Goal: Task Accomplishment & Management: Manage account settings

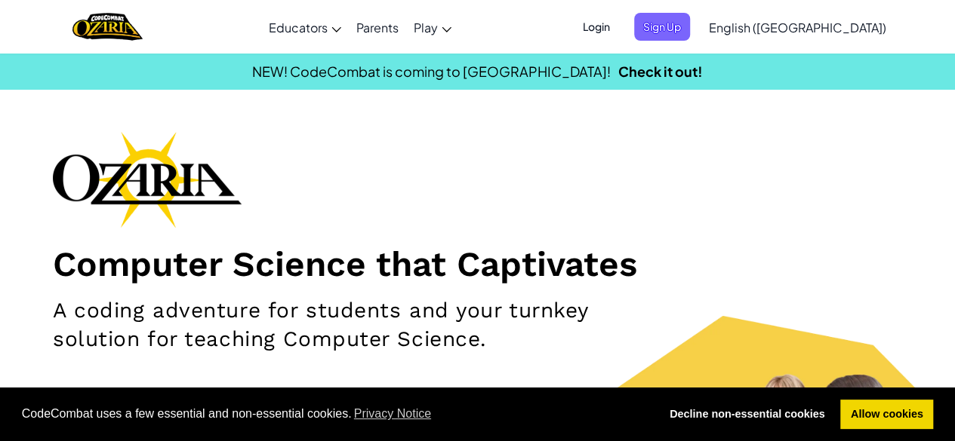
click at [619, 27] on span "Login" at bounding box center [596, 27] width 45 height 28
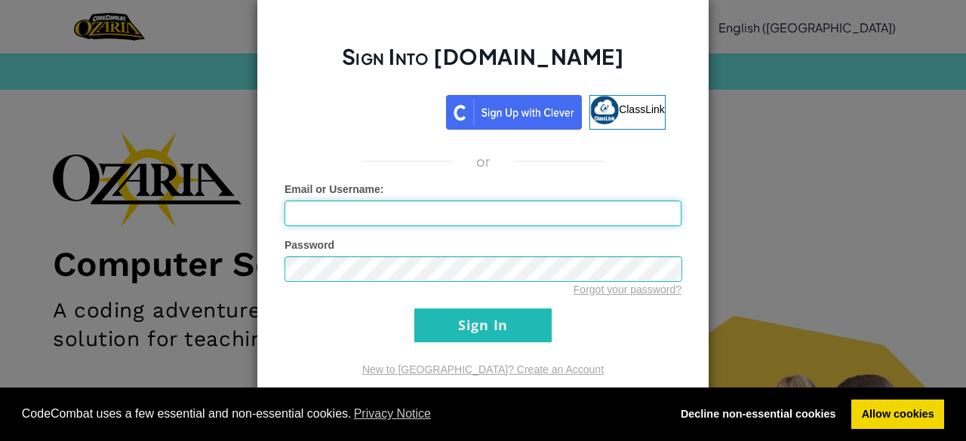
click at [440, 224] on input "Email or Username :" at bounding box center [482, 214] width 397 height 26
click at [441, 204] on input "Email or Username :" at bounding box center [482, 214] width 397 height 26
drag, startPoint x: 441, startPoint y: 204, endPoint x: 346, endPoint y: 159, distance: 105.7
click at [346, 159] on div "Sign Into [DOMAIN_NAME] ClassLink or Unknown Error Email or Username : Kisharli…" at bounding box center [483, 221] width 453 height 450
click at [346, 159] on div "or" at bounding box center [483, 161] width 420 height 18
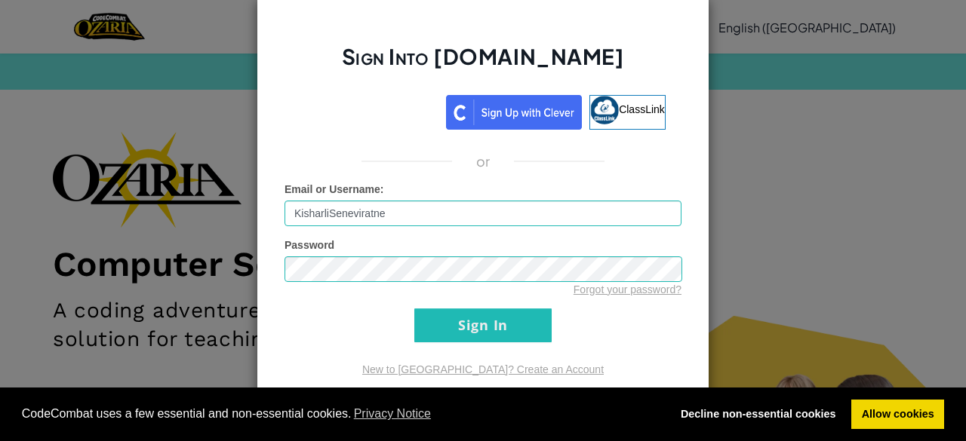
click at [346, 159] on div "or" at bounding box center [483, 161] width 420 height 18
click at [320, 218] on input "KisharliSeneviratne" at bounding box center [482, 214] width 397 height 26
click at [321, 219] on input "KisharliSeneviratne" at bounding box center [482, 214] width 397 height 26
click at [472, 315] on input "Sign In" at bounding box center [482, 326] width 137 height 34
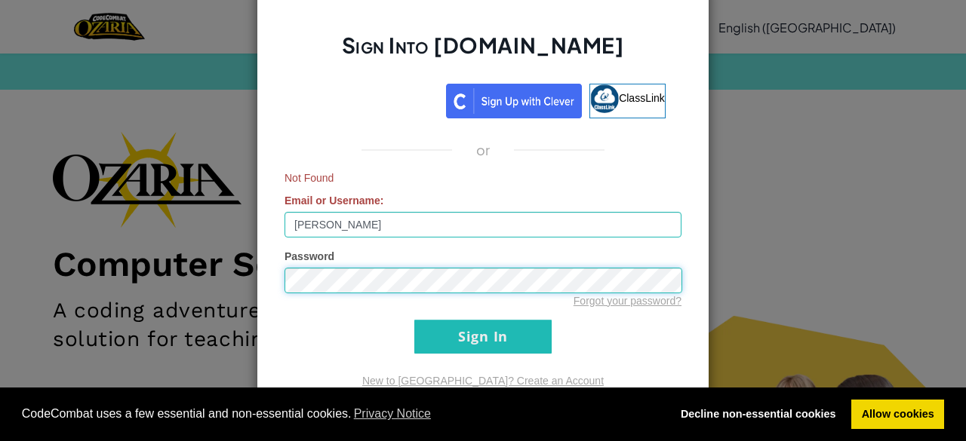
click at [414, 320] on input "Sign In" at bounding box center [482, 337] width 137 height 34
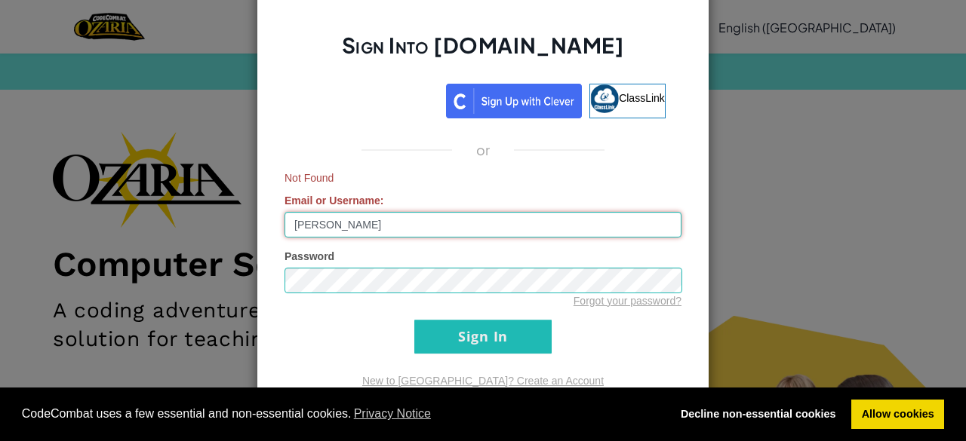
click at [493, 217] on input "[PERSON_NAME]" at bounding box center [482, 225] width 397 height 26
type input "[PERSON_NAME]"
click at [414, 320] on input "Sign In" at bounding box center [482, 337] width 137 height 34
